Goal: Task Accomplishment & Management: Manage account settings

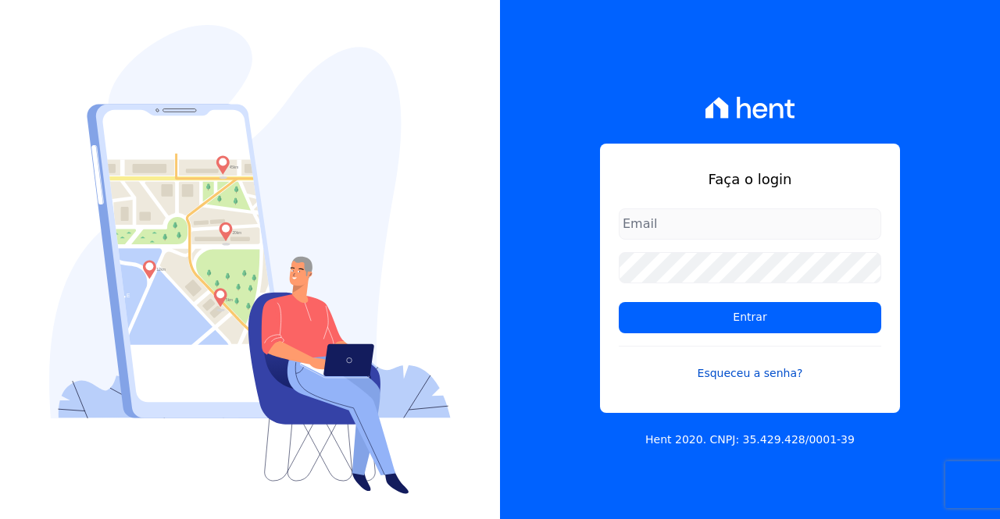
click at [748, 371] on link "Esqueceu a senha?" at bounding box center [750, 364] width 262 height 36
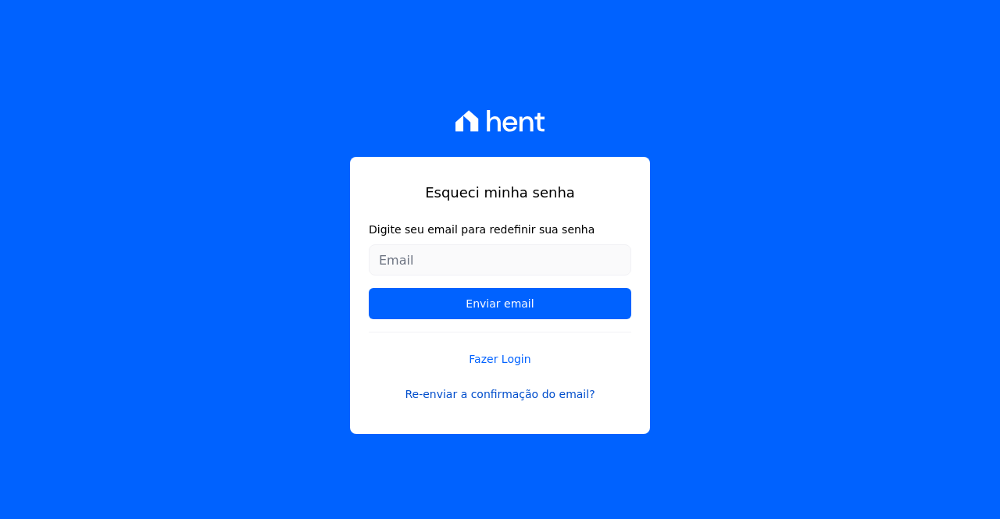
click at [522, 397] on link "Re-enviar a confirmação do email?" at bounding box center [500, 395] width 262 height 16
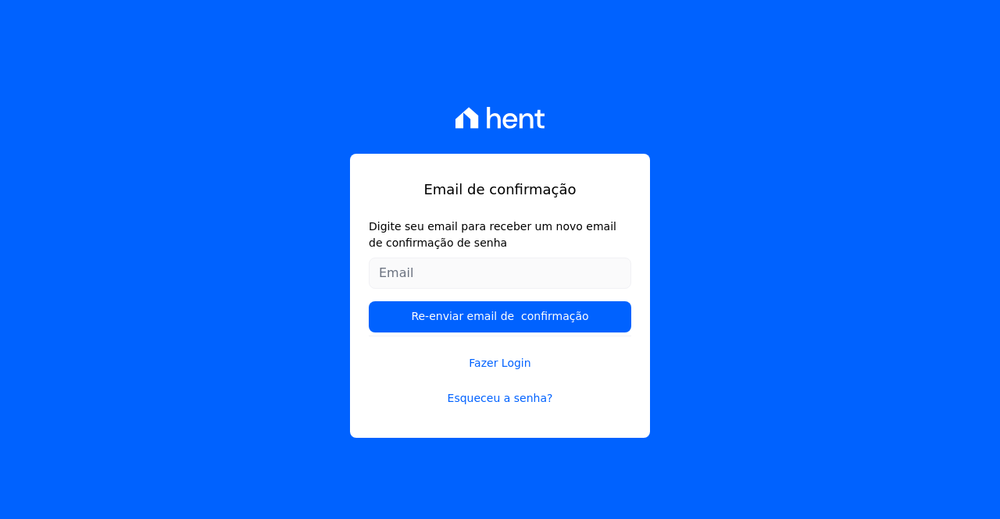
click at [479, 283] on input "Digite seu email para receber um novo email de confirmação de senha" at bounding box center [500, 273] width 262 height 31
click at [477, 280] on input "Digite seu email para receber um novo email de confirmação de senha" at bounding box center [500, 273] width 262 height 31
type input "[EMAIL_ADDRESS][DOMAIN_NAME]"
click at [369, 301] on input "Re-enviar email de confirmação" at bounding box center [500, 316] width 262 height 31
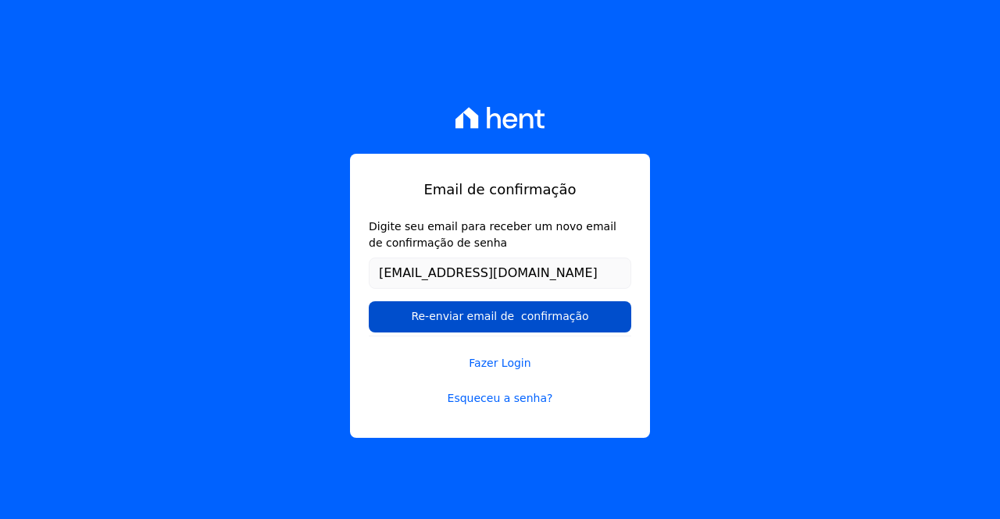
click at [501, 319] on input "Re-enviar email de confirmação" at bounding box center [500, 316] width 262 height 31
click at [455, 316] on input "Re-enviar email de confirmação" at bounding box center [500, 316] width 262 height 31
click at [496, 316] on input "Re-enviar email de confirmação" at bounding box center [500, 316] width 262 height 31
click at [477, 314] on input "Re-enviar email de confirmação" at bounding box center [500, 316] width 262 height 31
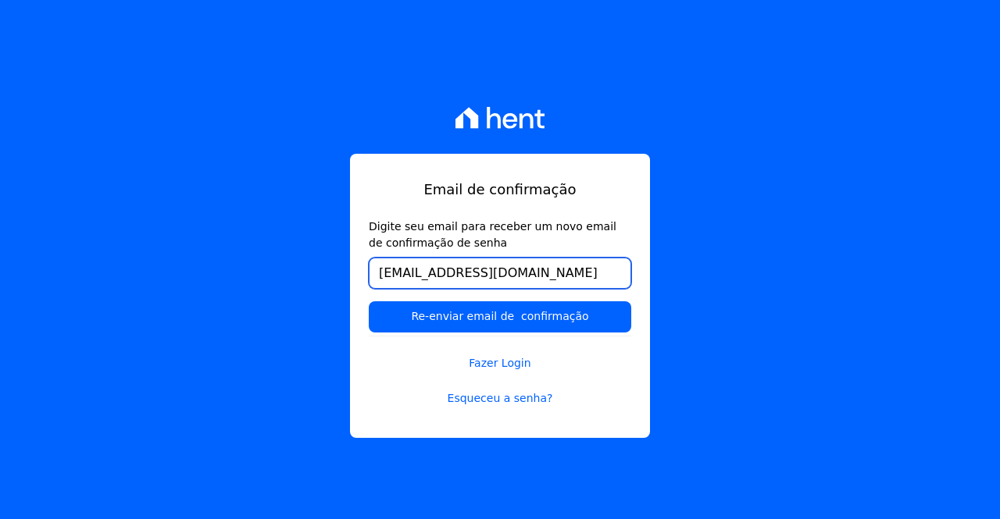
click at [558, 279] on input "[EMAIL_ADDRESS][DOMAIN_NAME]" at bounding box center [500, 273] width 262 height 31
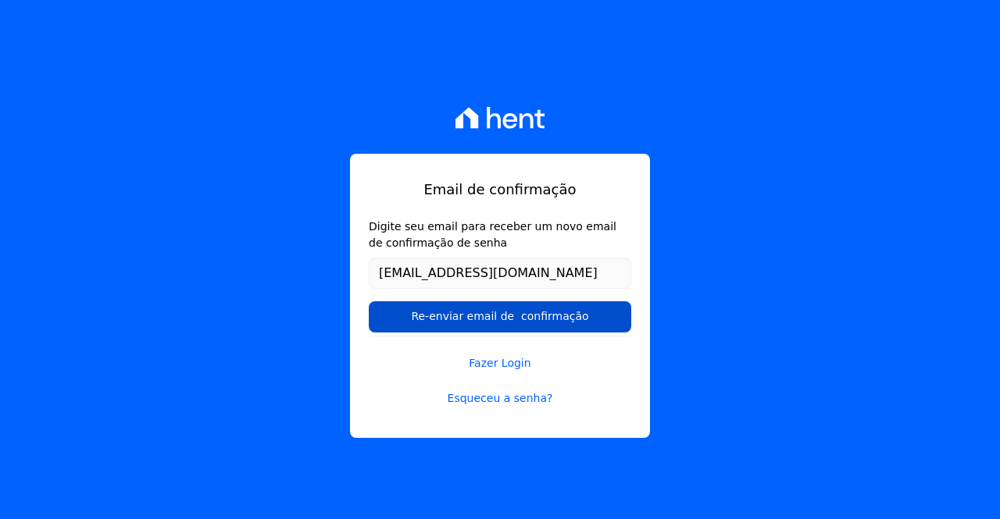
click at [533, 332] on input "Re-enviar email de confirmação" at bounding box center [500, 316] width 262 height 31
click at [529, 323] on input "Re-enviar email de confirmação" at bounding box center [500, 316] width 262 height 31
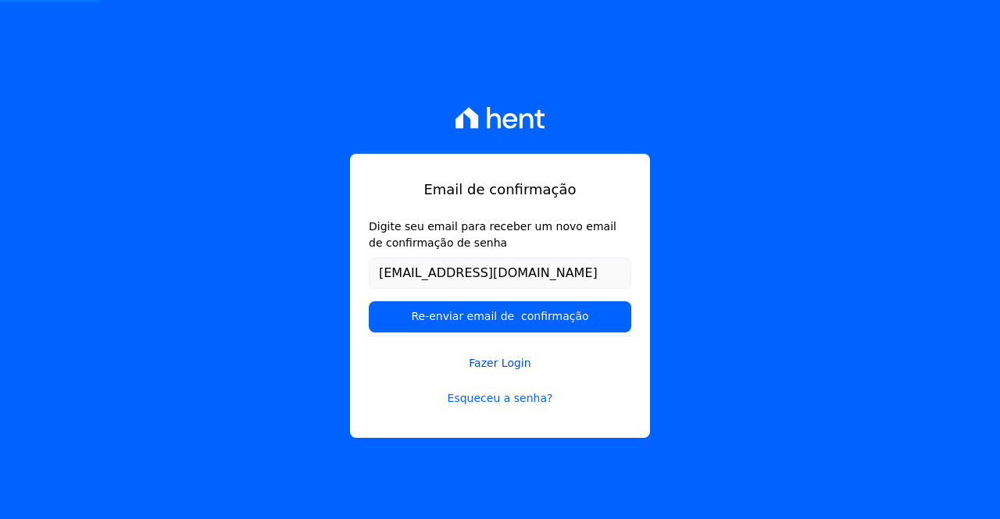
click at [497, 363] on link "Fazer Login" at bounding box center [500, 354] width 262 height 36
click at [502, 363] on link "Fazer Login" at bounding box center [500, 354] width 262 height 36
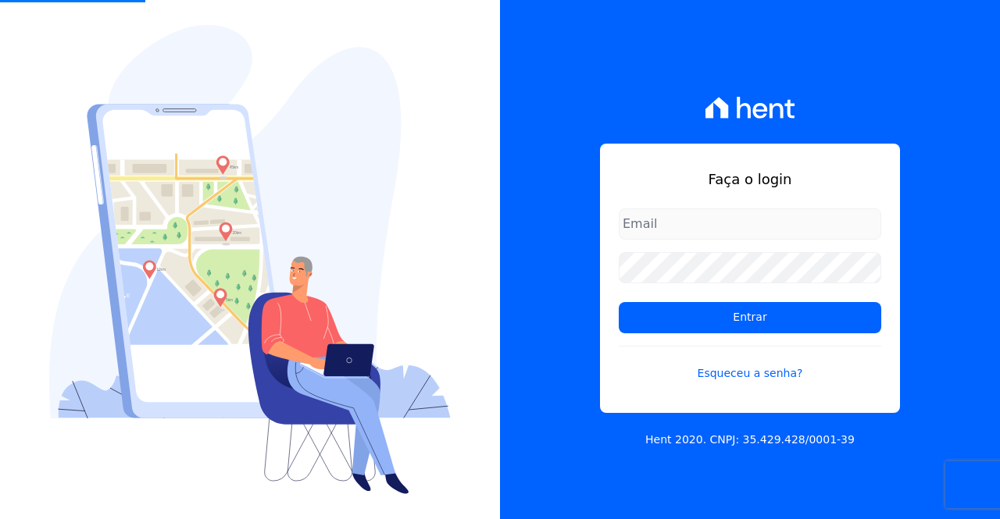
drag, startPoint x: 667, startPoint y: 212, endPoint x: 667, endPoint y: 221, distance: 8.6
click at [667, 212] on input "email" at bounding box center [750, 224] width 262 height 31
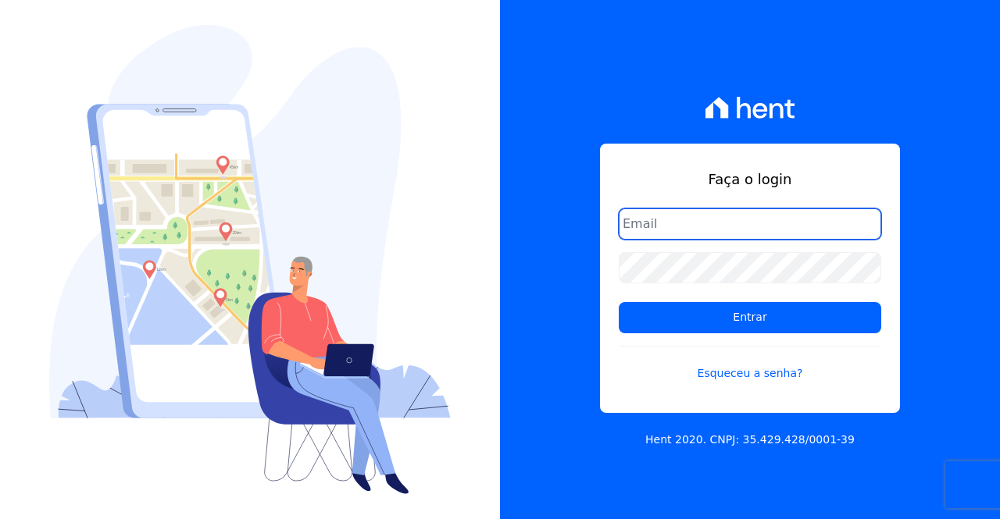
click at [711, 226] on input "email" at bounding box center [750, 224] width 262 height 31
type input "[EMAIL_ADDRESS][DOMAIN_NAME]"
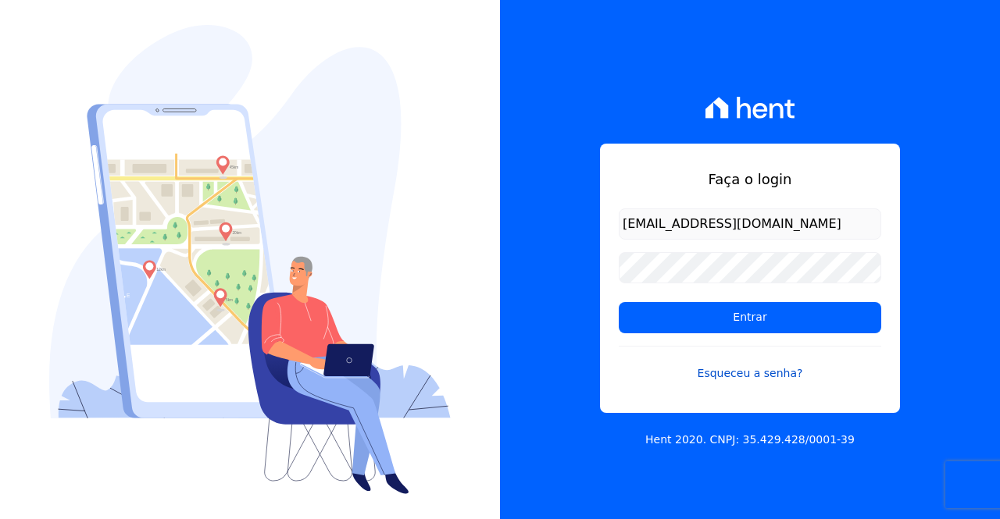
click at [750, 370] on link "Esqueceu a senha?" at bounding box center [750, 364] width 262 height 36
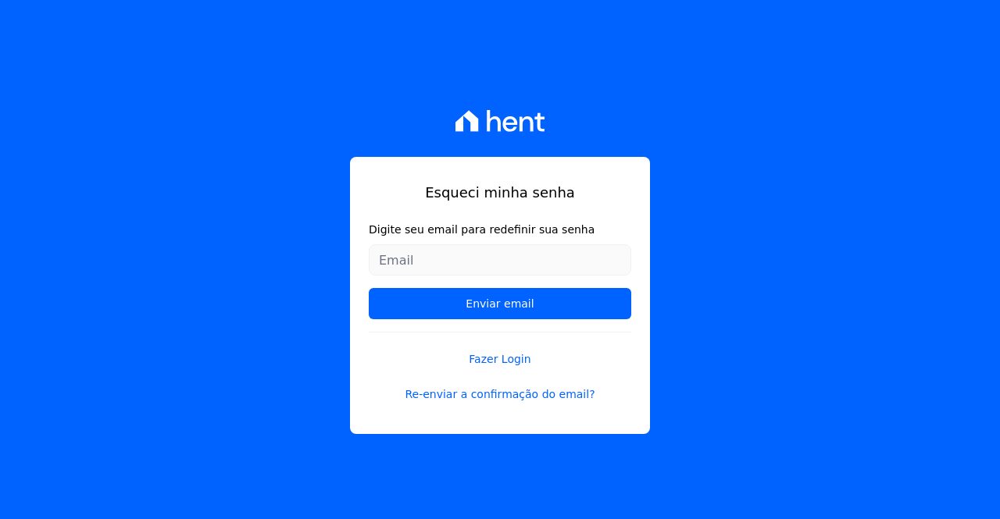
click at [562, 264] on input "Digite seu email para redefinir sua senha" at bounding box center [500, 259] width 262 height 31
click at [562, 263] on input "Digite seu email para redefinir sua senha" at bounding box center [500, 259] width 262 height 31
type input "[EMAIL_ADDRESS][DOMAIN_NAME]"
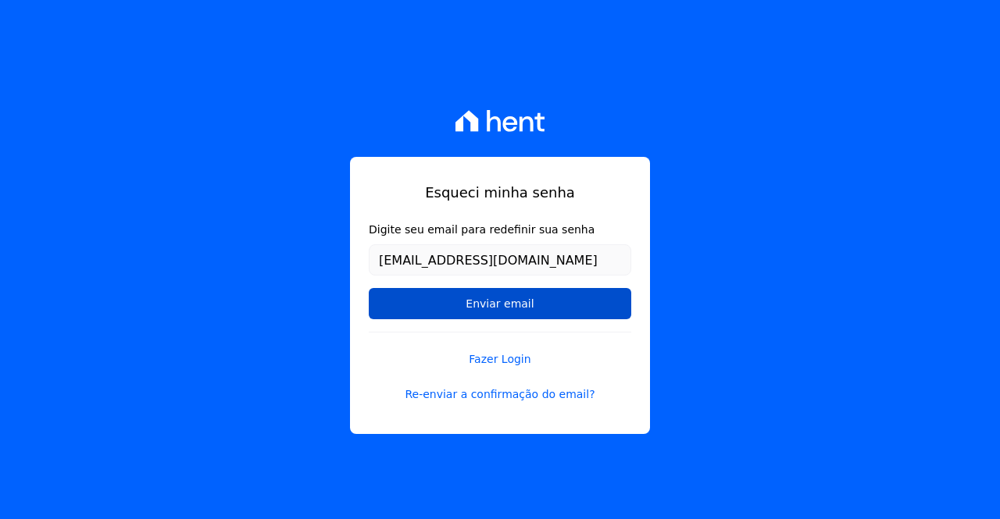
click at [534, 297] on input "Enviar email" at bounding box center [500, 303] width 262 height 31
click at [520, 301] on input "Enviar email" at bounding box center [500, 303] width 262 height 31
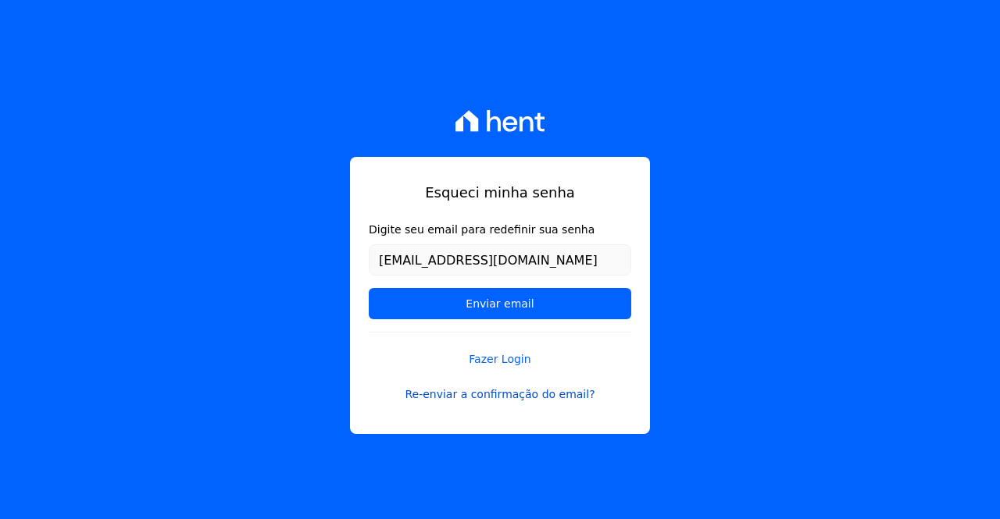
click at [497, 387] on link "Re-enviar a confirmação do email?" at bounding box center [500, 395] width 262 height 16
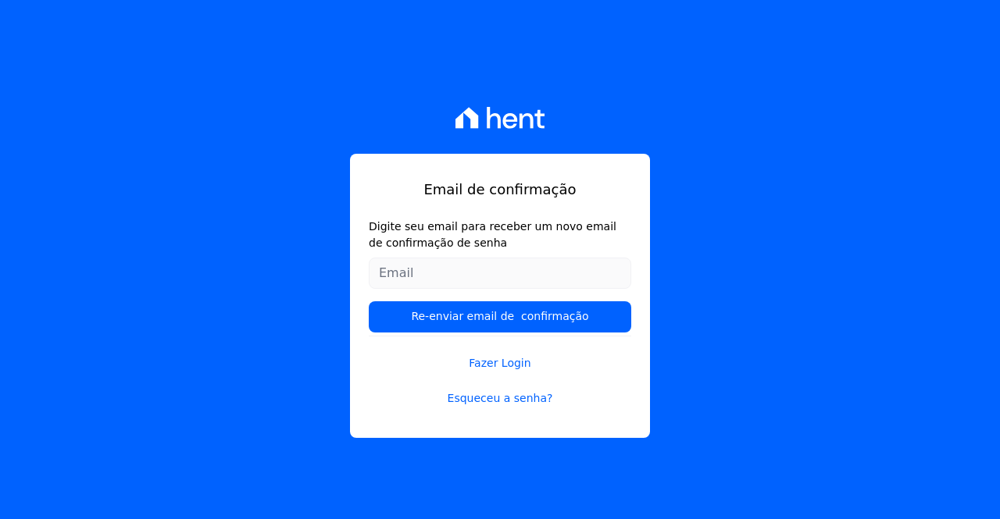
click at [454, 274] on input "Digite seu email para receber um novo email de confirmação de senha" at bounding box center [500, 273] width 262 height 31
type input "[EMAIL_ADDRESS][DOMAIN_NAME]"
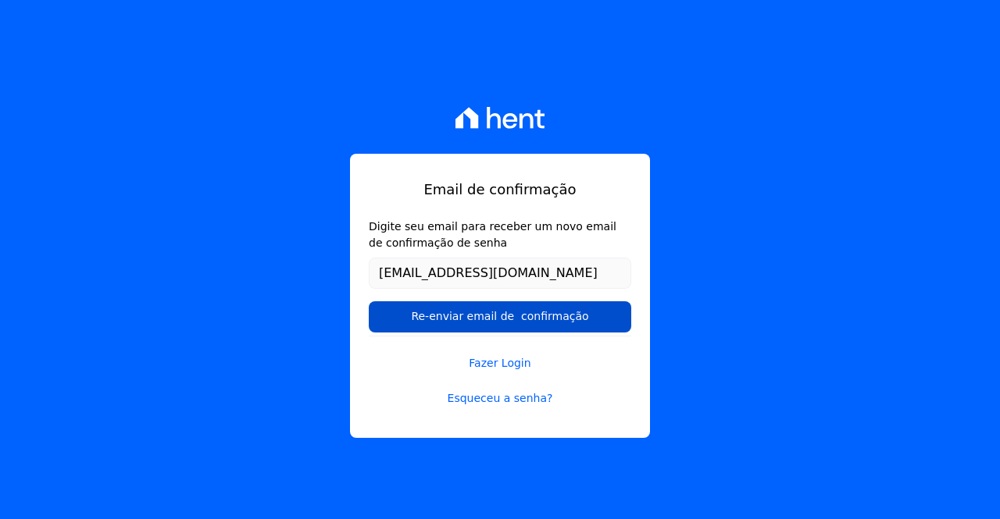
click at [483, 323] on input "Re-enviar email de confirmação" at bounding box center [500, 316] width 262 height 31
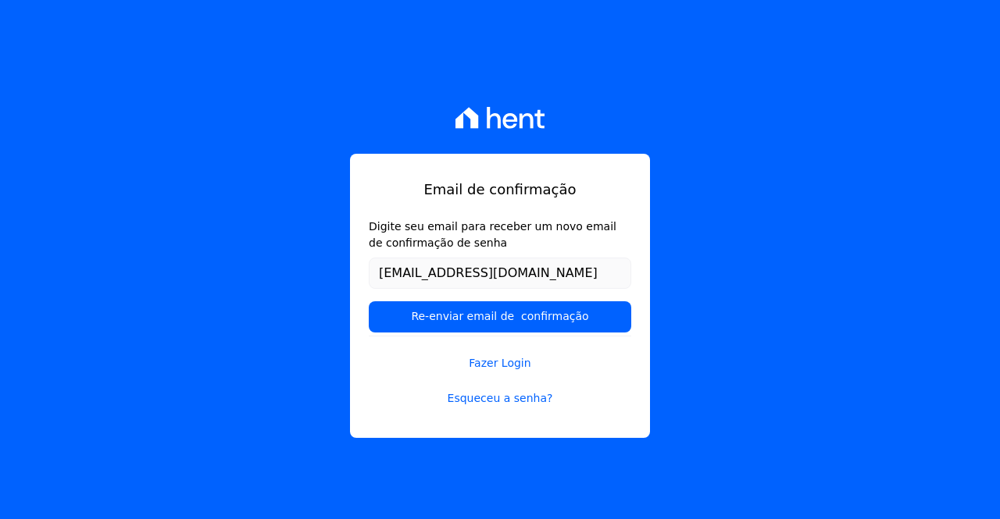
click at [504, 116] on icon at bounding box center [509, 121] width 15 height 16
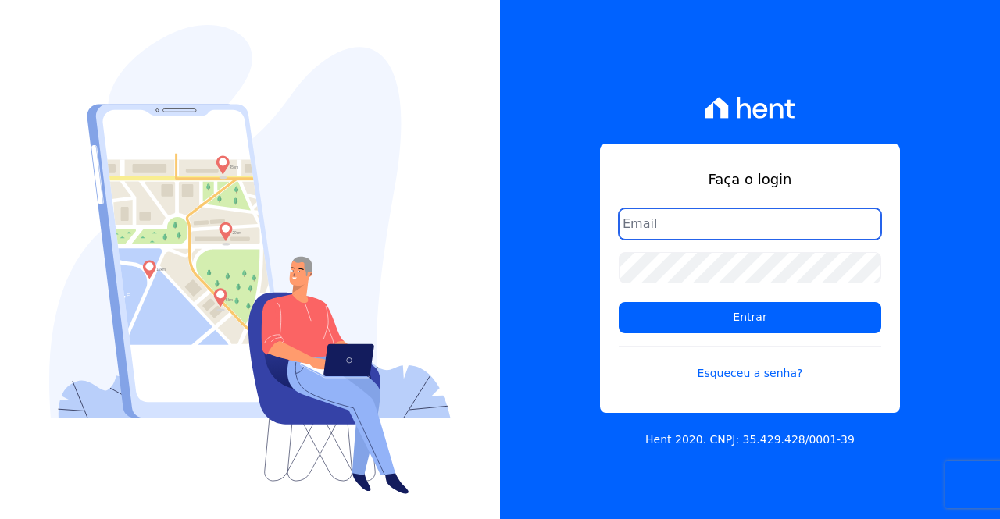
click at [662, 228] on input "email" at bounding box center [750, 224] width 262 height 31
type input "[EMAIL_ADDRESS][DOMAIN_NAME]"
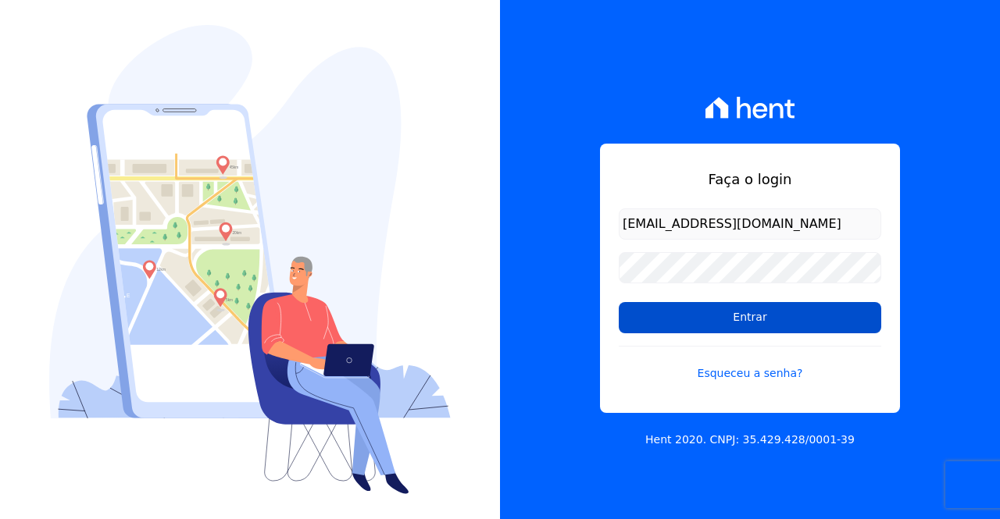
click at [722, 318] on input "Entrar" at bounding box center [750, 317] width 262 height 31
